Goal: Transaction & Acquisition: Purchase product/service

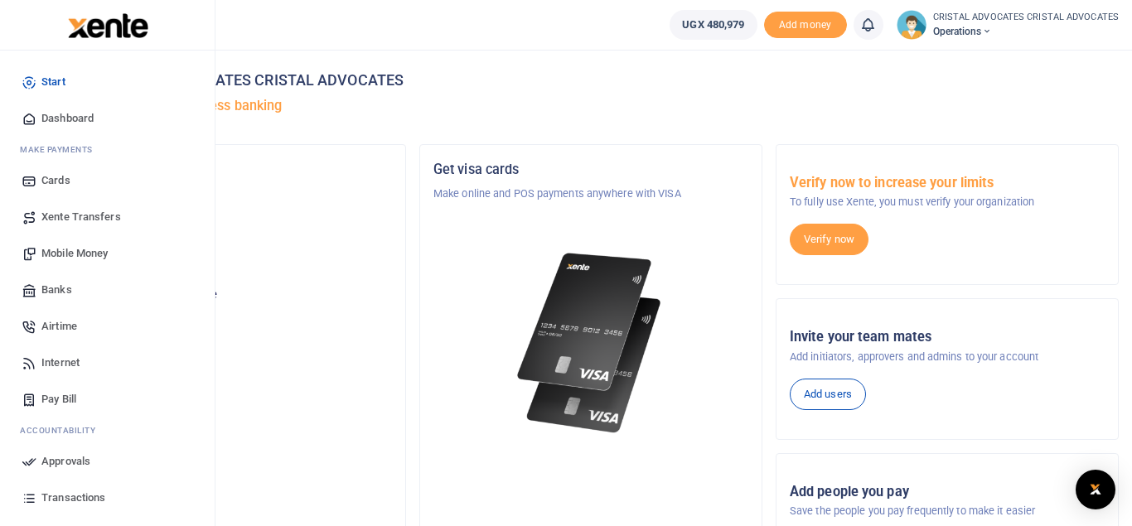
click at [85, 251] on span "Mobile Money" at bounding box center [74, 253] width 66 height 17
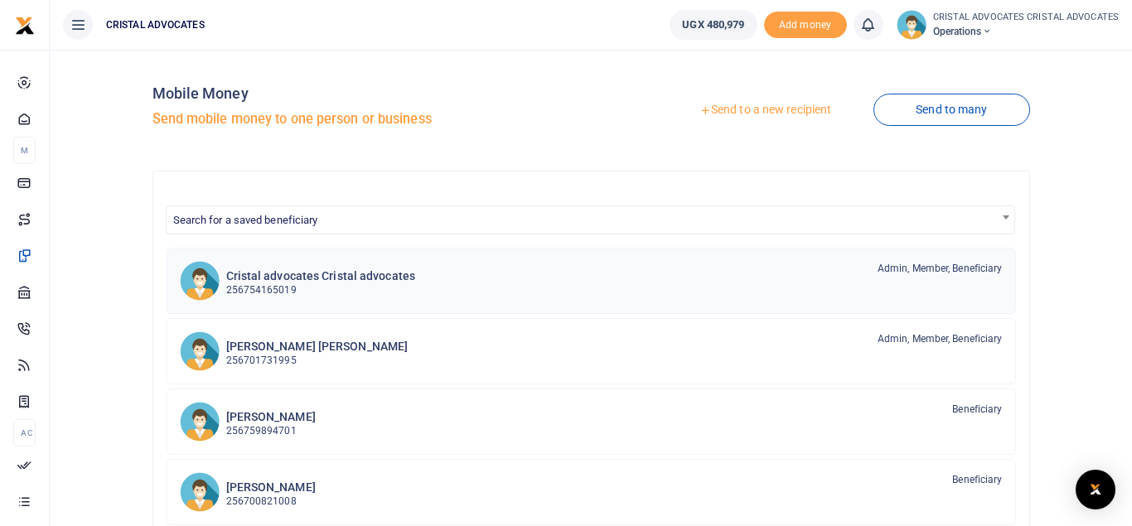
click at [285, 280] on h6 "Cristal advocates Cristal advocates" at bounding box center [321, 276] width 190 height 14
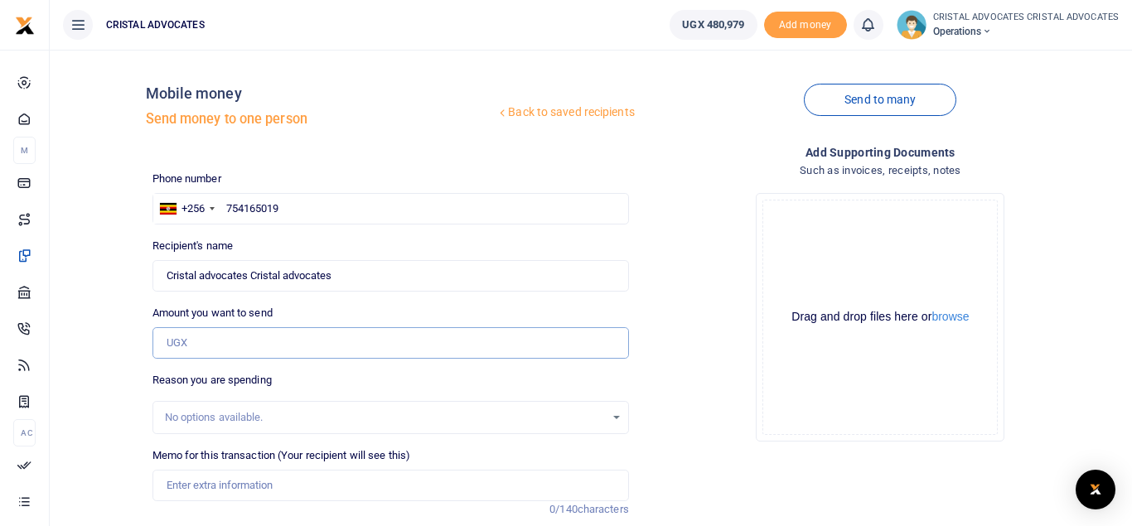
click at [192, 342] on input "Amount you want to send" at bounding box center [390, 342] width 476 height 31
type input "1,436,900"
click at [1118, 274] on div "Drop your files here Drag and drop files here or browse Powered by Uppy" at bounding box center [880, 317] width 476 height 275
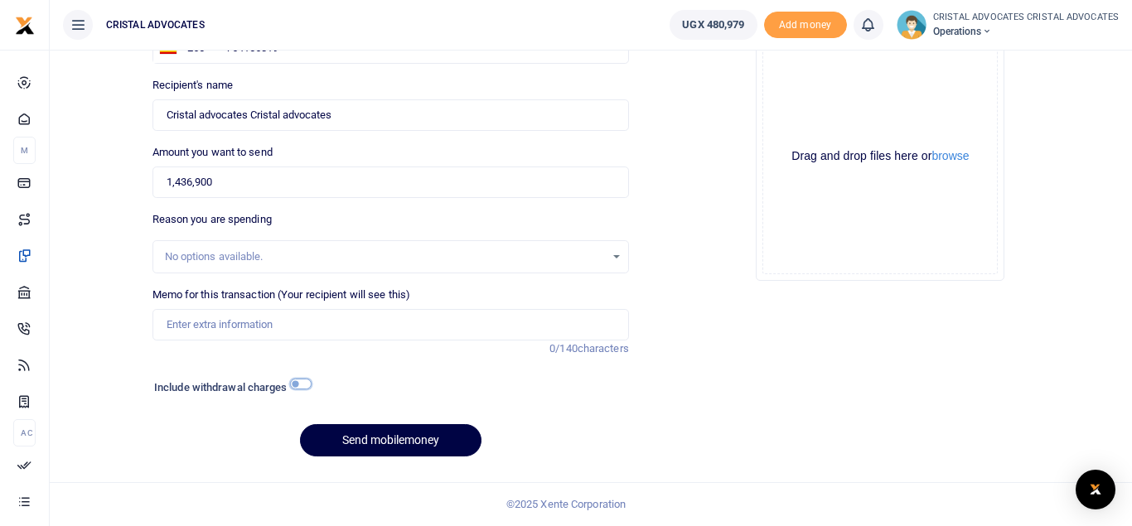
click at [307, 381] on input "checkbox" at bounding box center [301, 384] width 22 height 11
checkbox input "true"
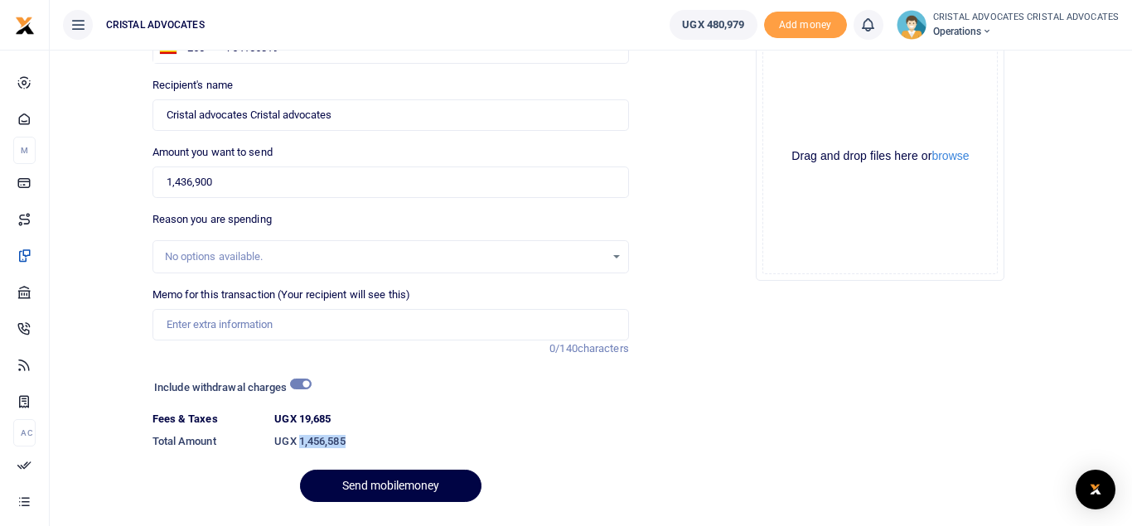
drag, startPoint x: 298, startPoint y: 440, endPoint x: 360, endPoint y: 439, distance: 62.1
click at [360, 439] on h6 "UGX 1,456,585" at bounding box center [451, 441] width 354 height 13
copy h6 "1,456,585"
click at [742, 409] on div "Add supporting Documents Such as invoices, receipts, notes Drop your files here…" at bounding box center [881, 249] width 490 height 533
click at [1003, 31] on span "Operations" at bounding box center [1026, 31] width 186 height 15
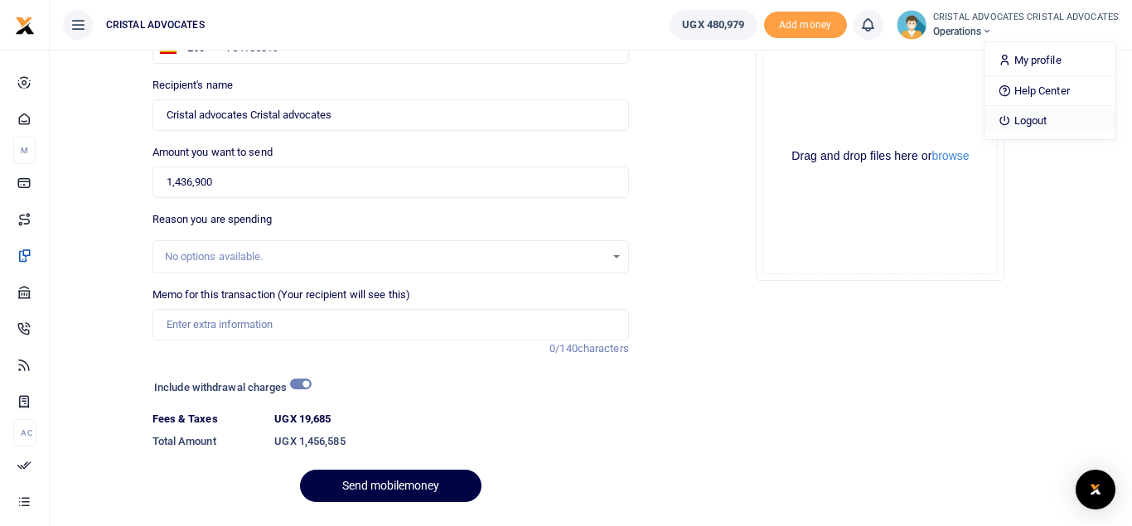
click at [1024, 122] on link "Logout" at bounding box center [1049, 120] width 131 height 23
